Goal: Task Accomplishment & Management: Manage account settings

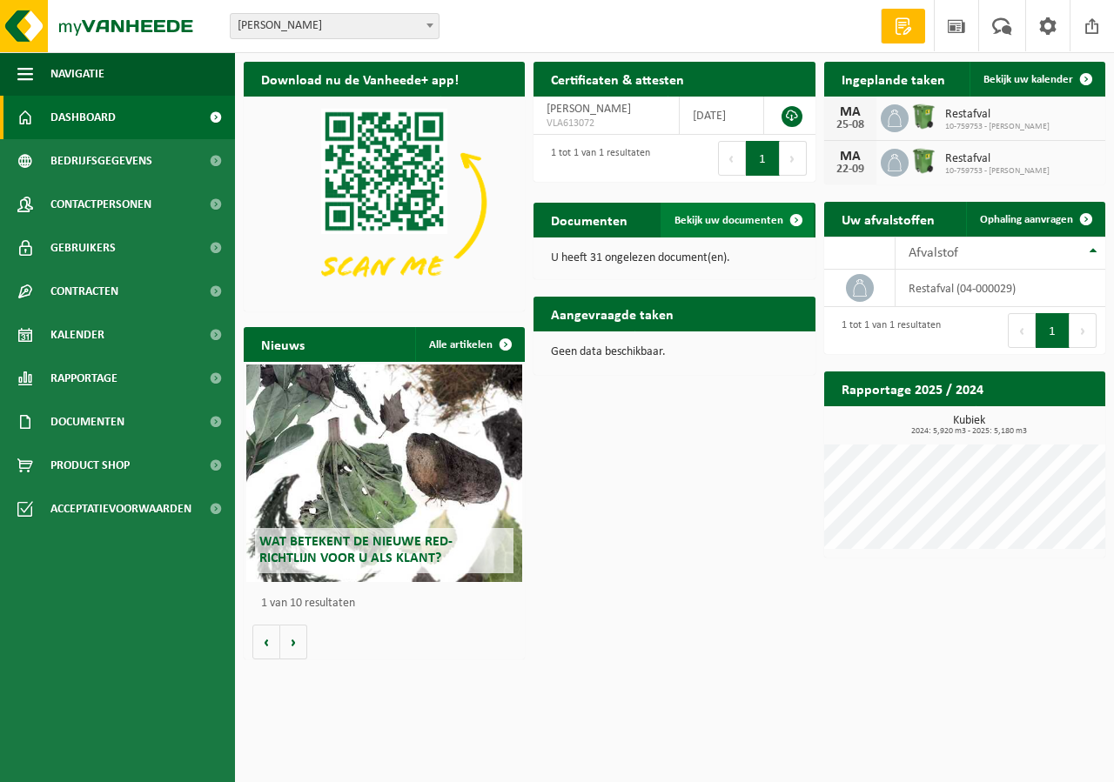
click at [725, 215] on span "Bekijk uw documenten" at bounding box center [729, 220] width 109 height 11
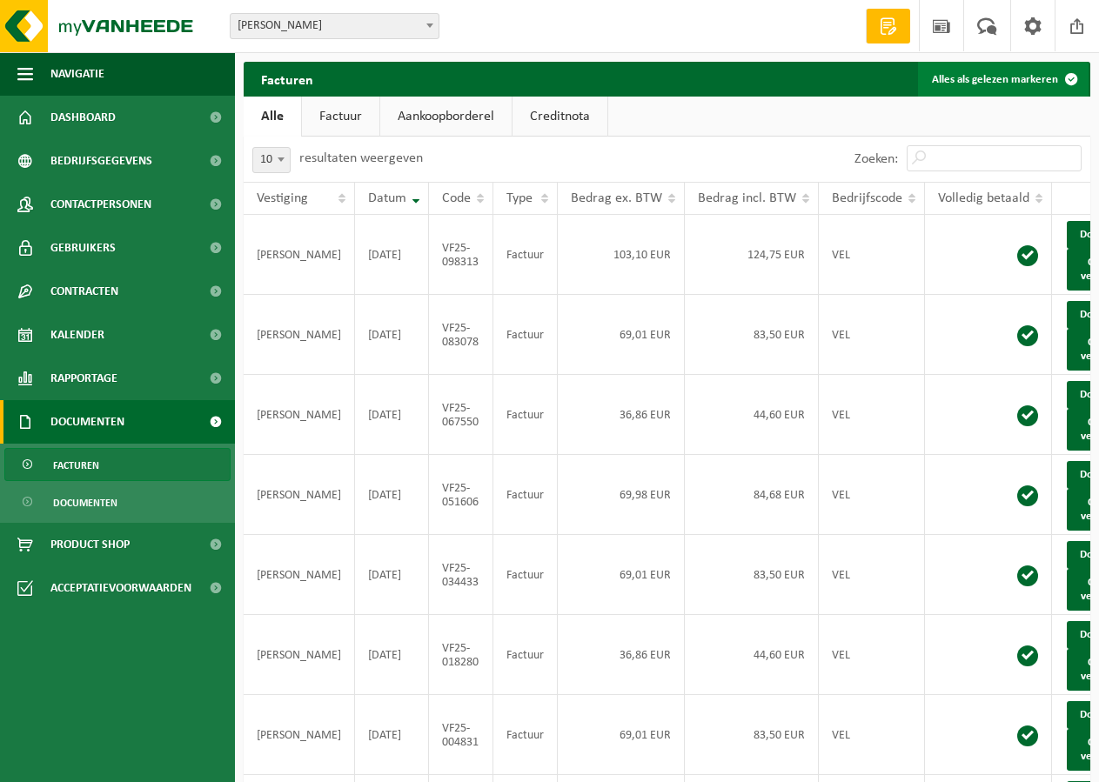
click at [1026, 82] on button "Alles als gelezen markeren" at bounding box center [1003, 79] width 171 height 35
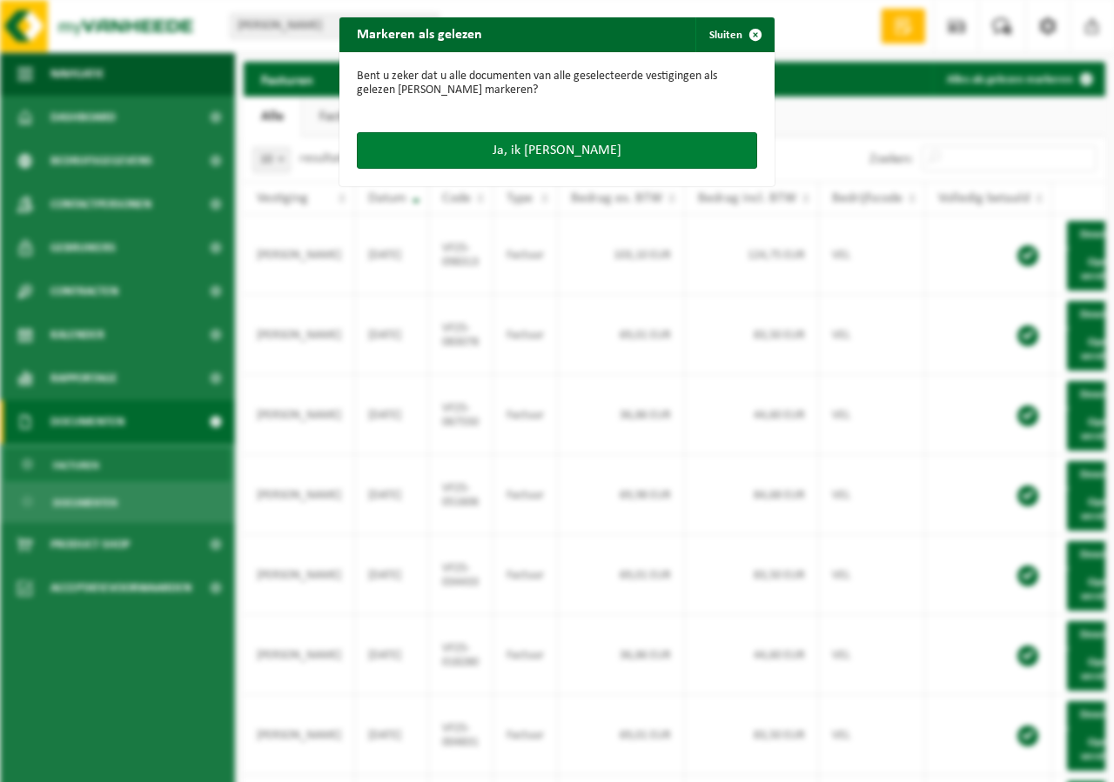
click at [587, 150] on button "Ja, ik [PERSON_NAME]" at bounding box center [557, 150] width 400 height 37
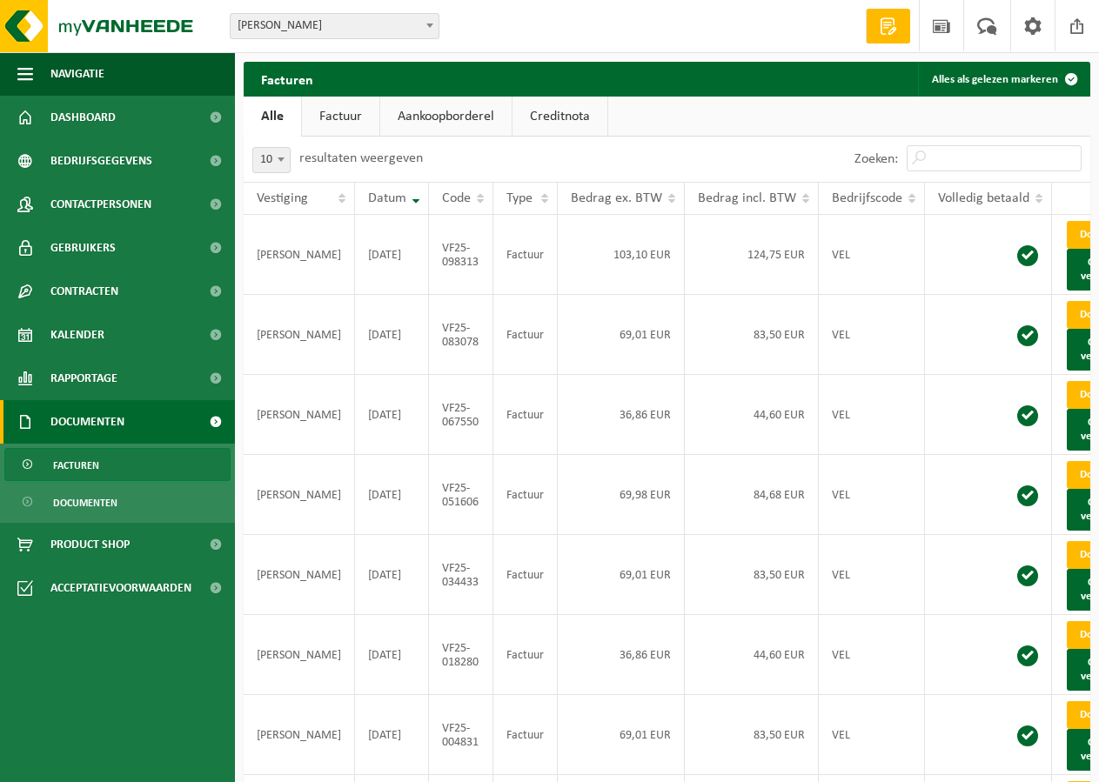
click at [361, 111] on link "Factuur" at bounding box center [340, 117] width 77 height 40
click at [427, 111] on link "Aankoopborderel" at bounding box center [447, 117] width 131 height 40
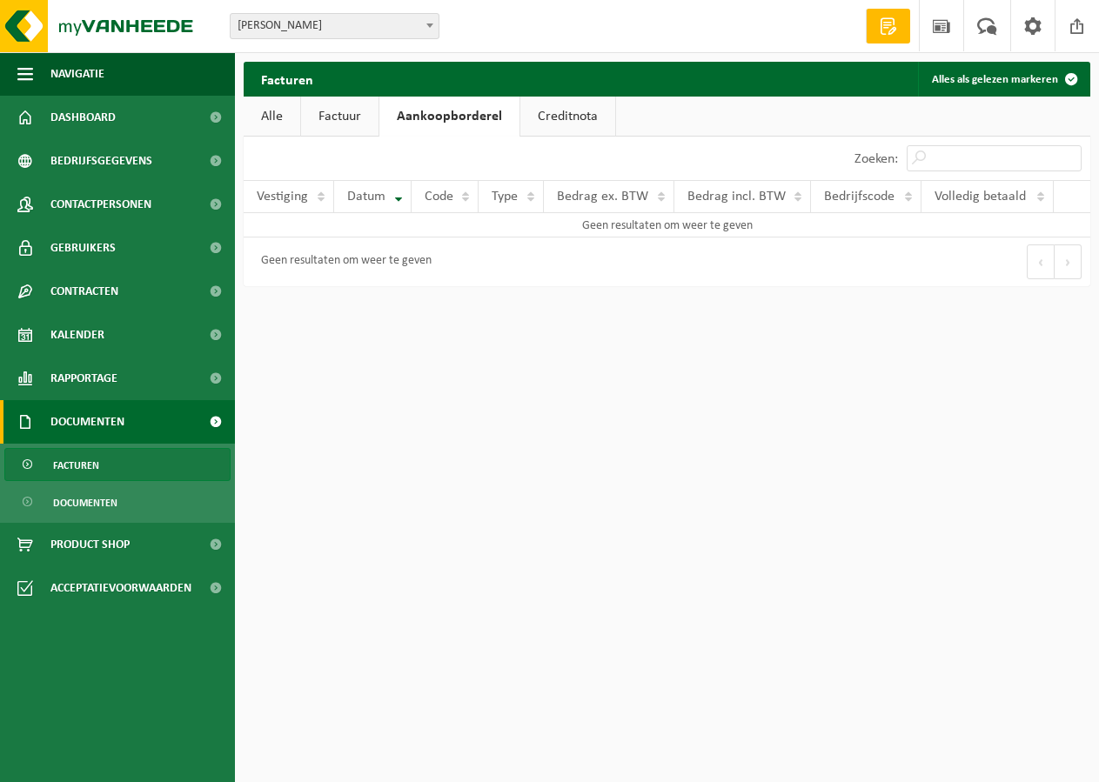
click at [532, 116] on link "Creditnota" at bounding box center [567, 117] width 95 height 40
